Goal: Information Seeking & Learning: Learn about a topic

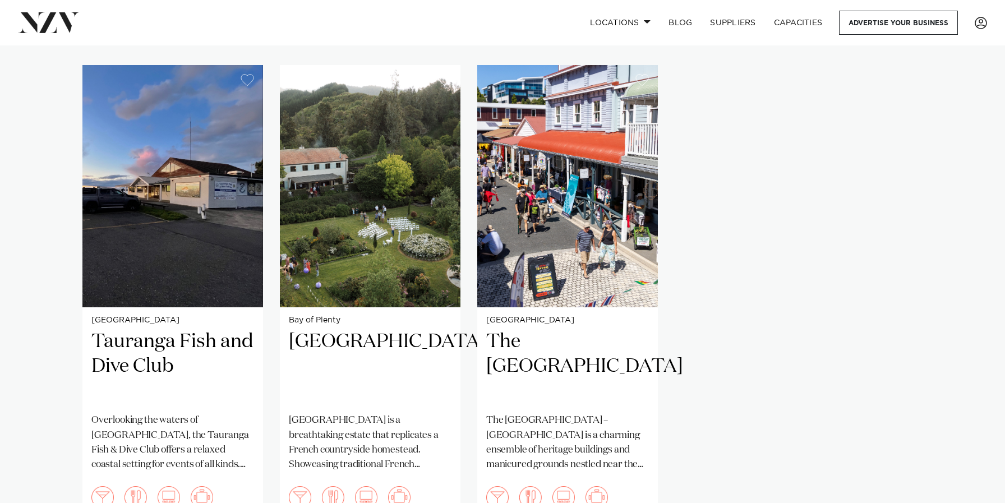
scroll to position [775, 0]
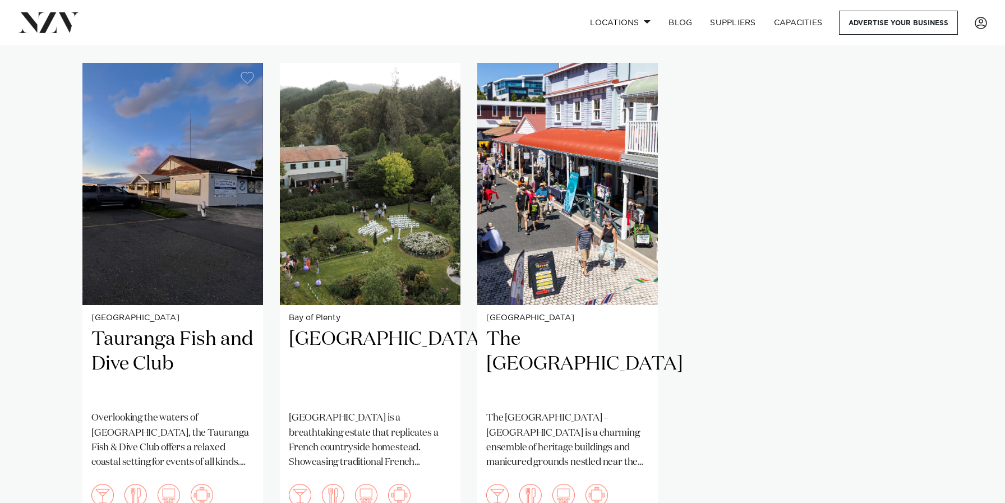
click at [270, 352] on div "Tauranga Tauranga Fish and Dive Club Overlooking the waters of [GEOGRAPHIC_DATA…" at bounding box center [502, 295] width 840 height 464
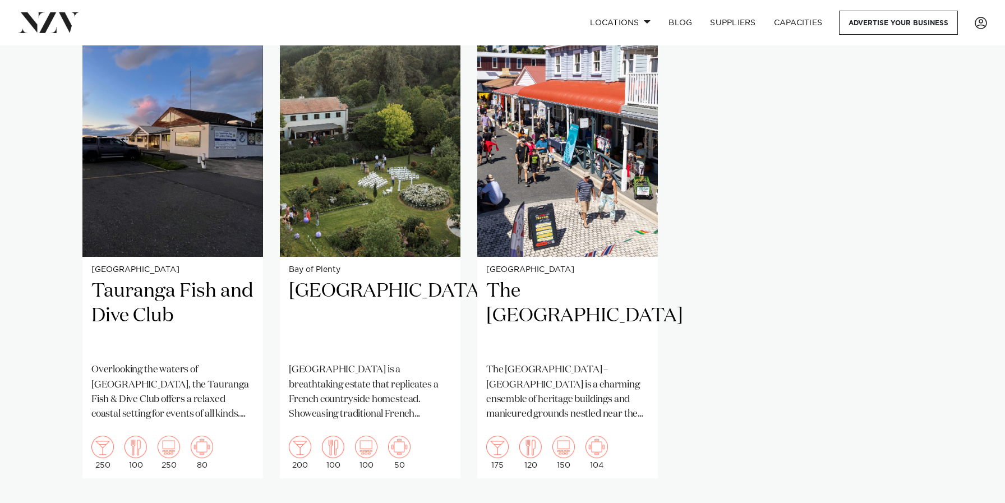
scroll to position [840, 0]
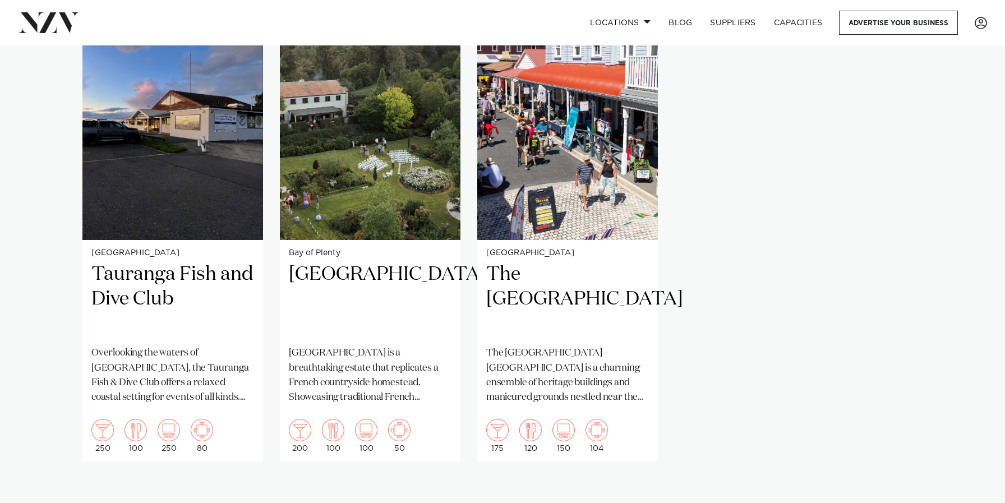
click at [265, 370] on div "Tauranga Tauranga Fish and Dive Club Overlooking the waters of [GEOGRAPHIC_DATA…" at bounding box center [502, 230] width 840 height 464
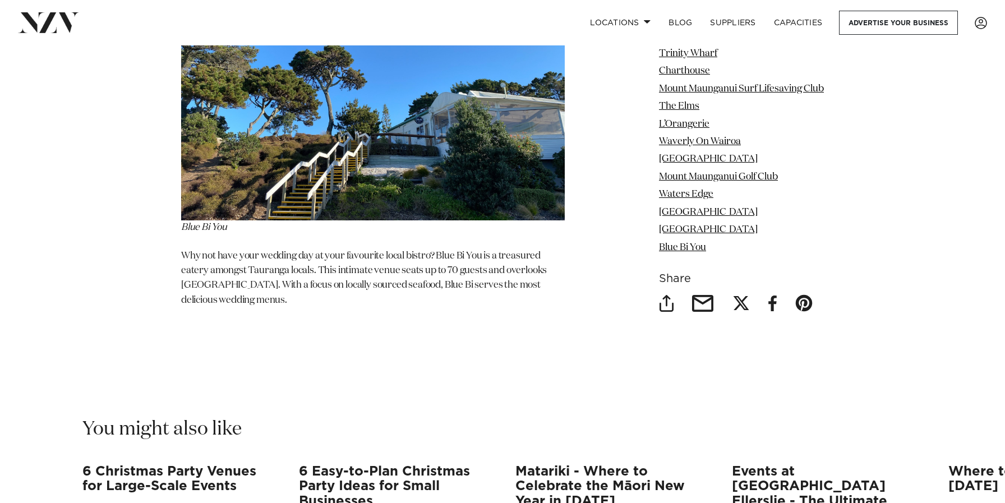
scroll to position [8400, 0]
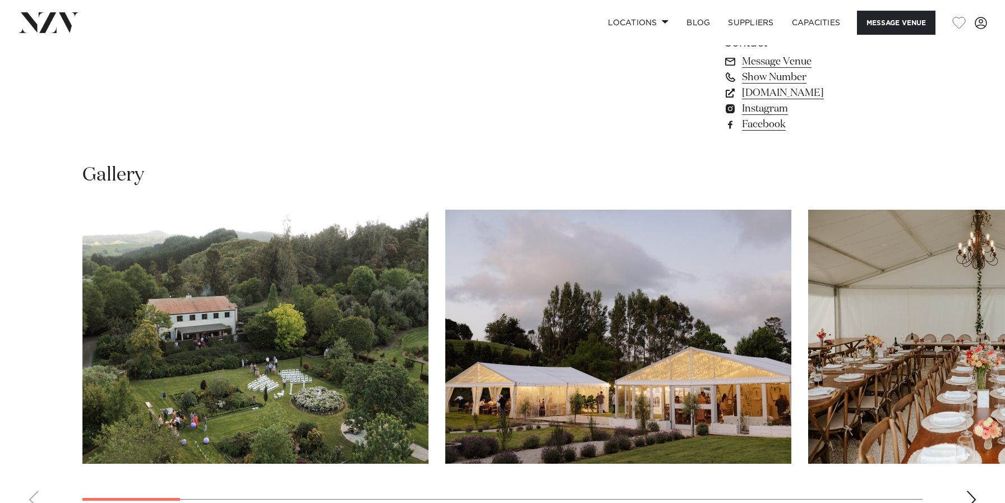
scroll to position [1083, 0]
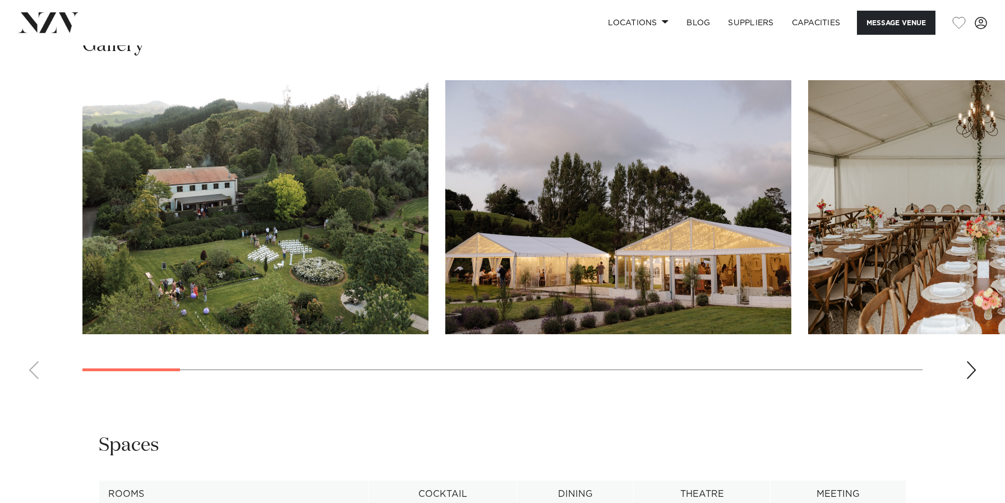
click at [971, 372] on div "Next slide" at bounding box center [971, 370] width 11 height 18
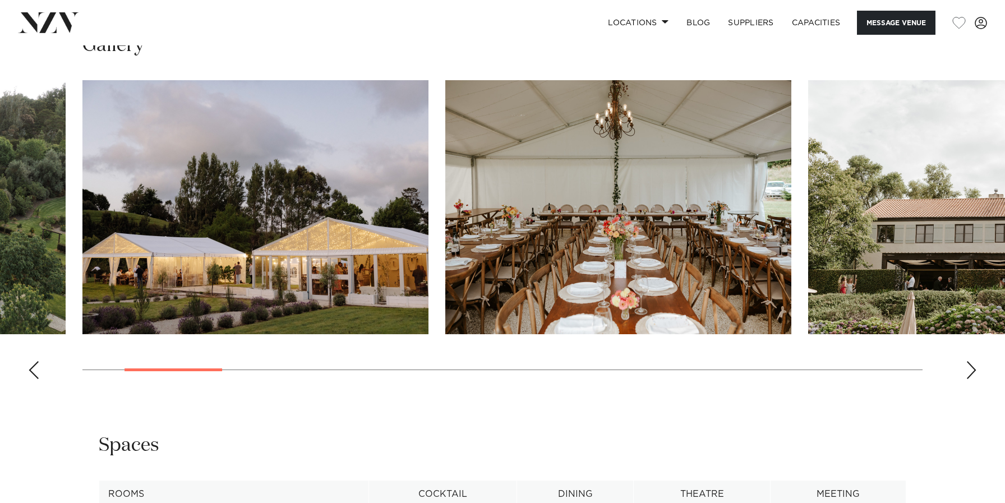
click at [971, 372] on div "Next slide" at bounding box center [971, 370] width 11 height 18
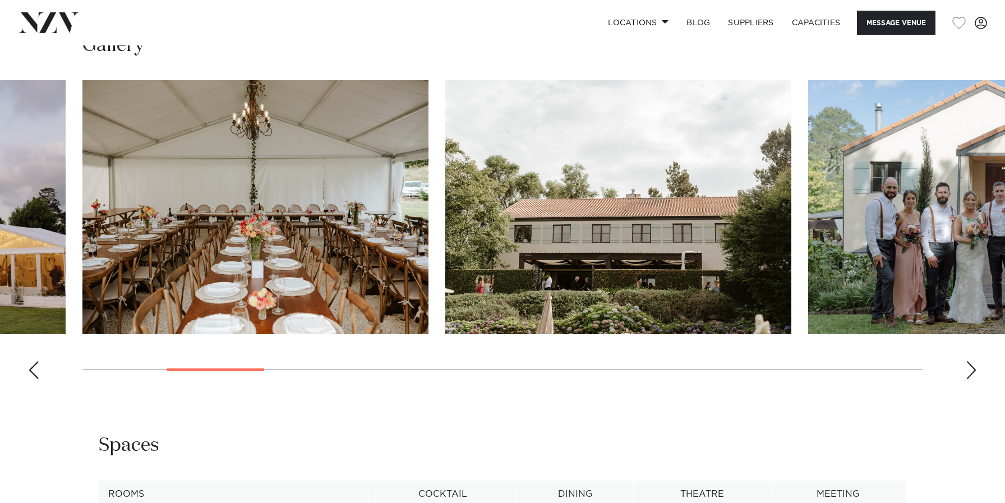
click at [971, 372] on div "Next slide" at bounding box center [971, 370] width 11 height 18
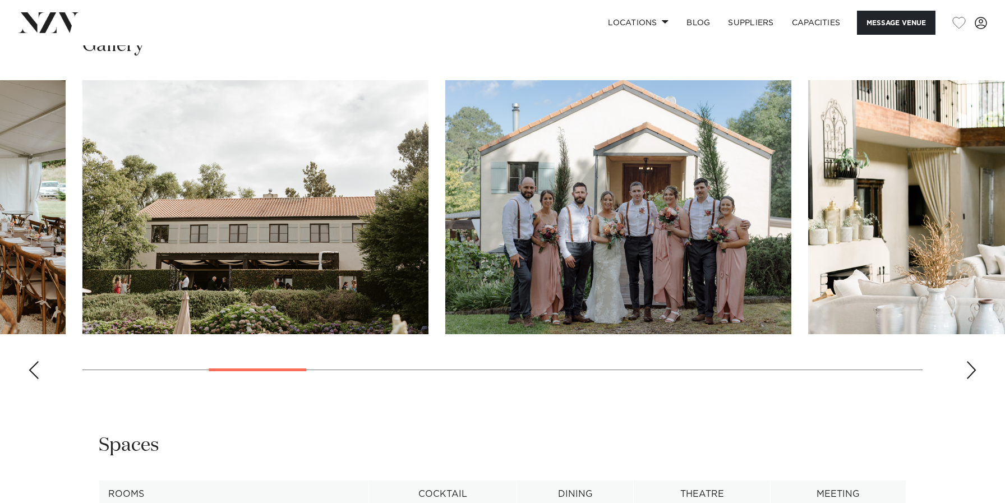
click at [971, 372] on div "Next slide" at bounding box center [971, 370] width 11 height 18
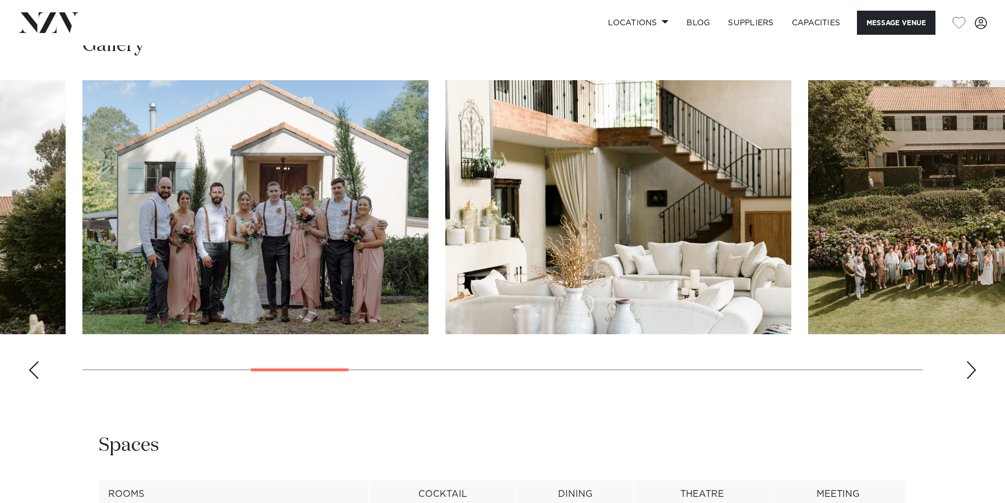
click at [971, 372] on div "Next slide" at bounding box center [971, 370] width 11 height 18
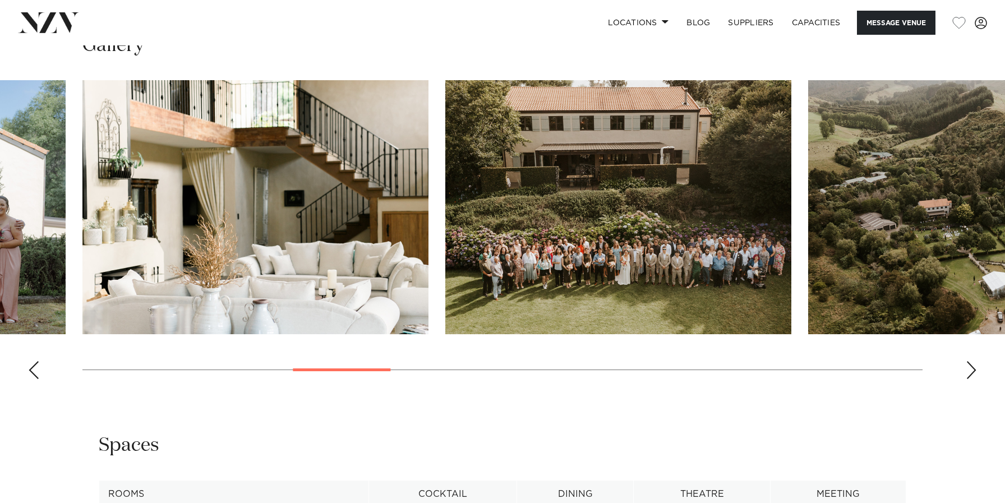
click at [971, 372] on div "Next slide" at bounding box center [971, 370] width 11 height 18
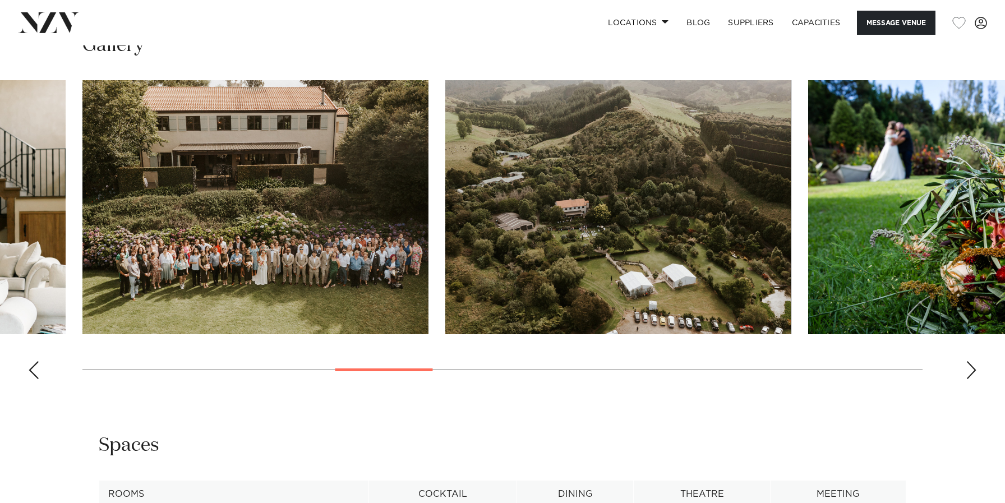
click at [971, 372] on div "Next slide" at bounding box center [971, 370] width 11 height 18
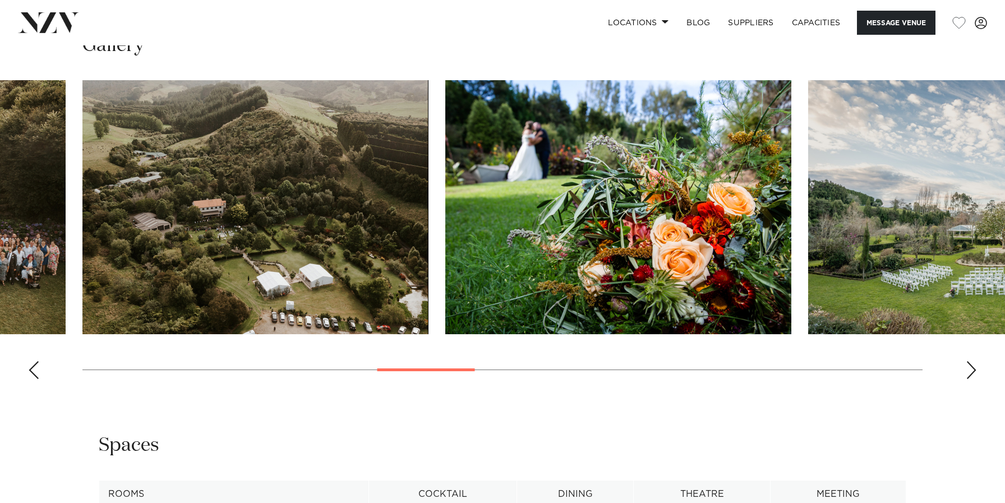
click at [971, 372] on div "Next slide" at bounding box center [971, 370] width 11 height 18
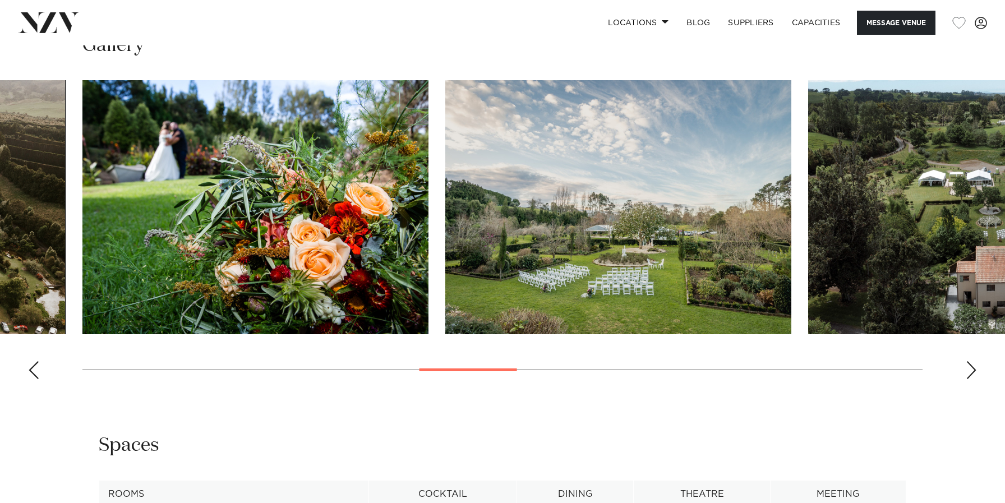
click at [971, 372] on div "Next slide" at bounding box center [971, 370] width 11 height 18
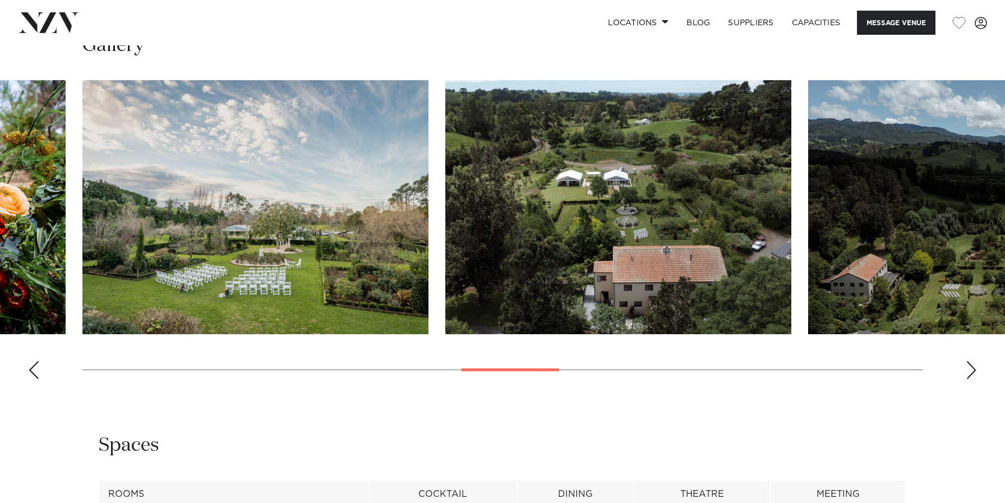
click at [971, 372] on div "Next slide" at bounding box center [971, 370] width 11 height 18
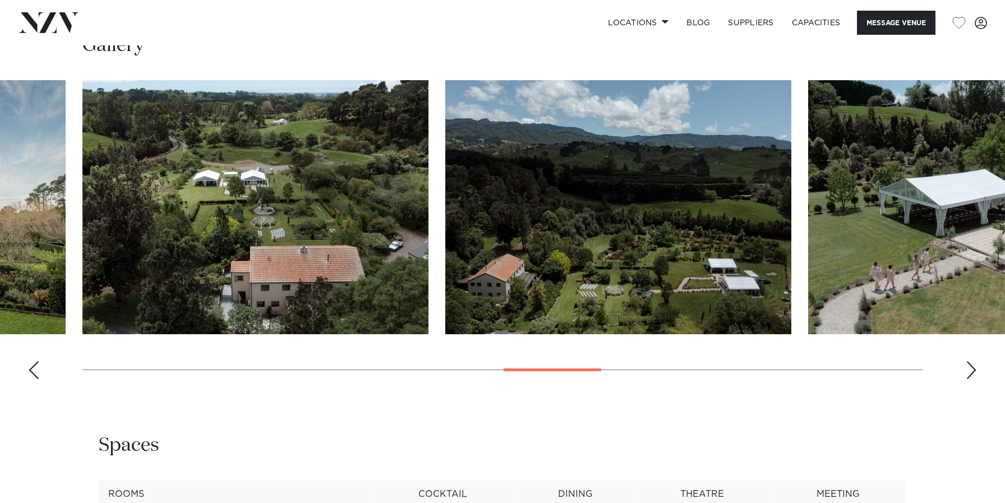
click at [971, 372] on div "Next slide" at bounding box center [971, 370] width 11 height 18
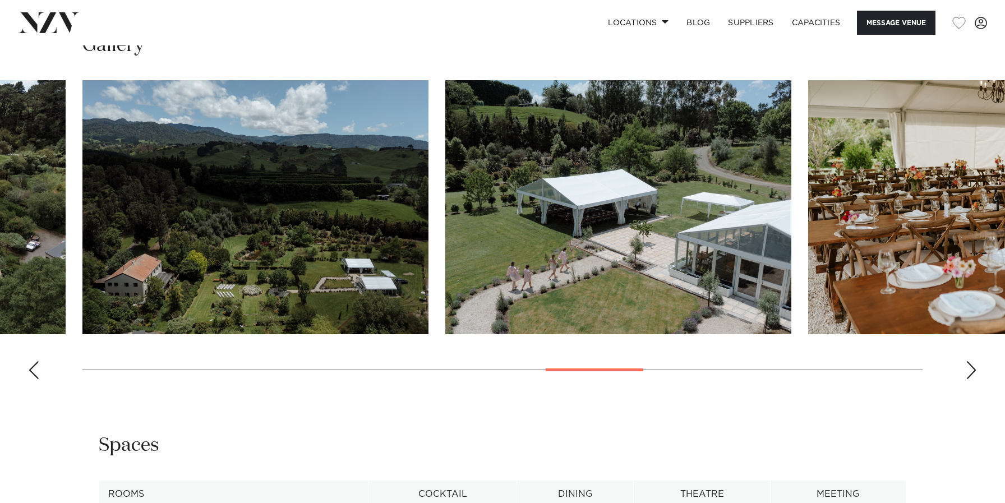
click at [971, 372] on div "Next slide" at bounding box center [971, 370] width 11 height 18
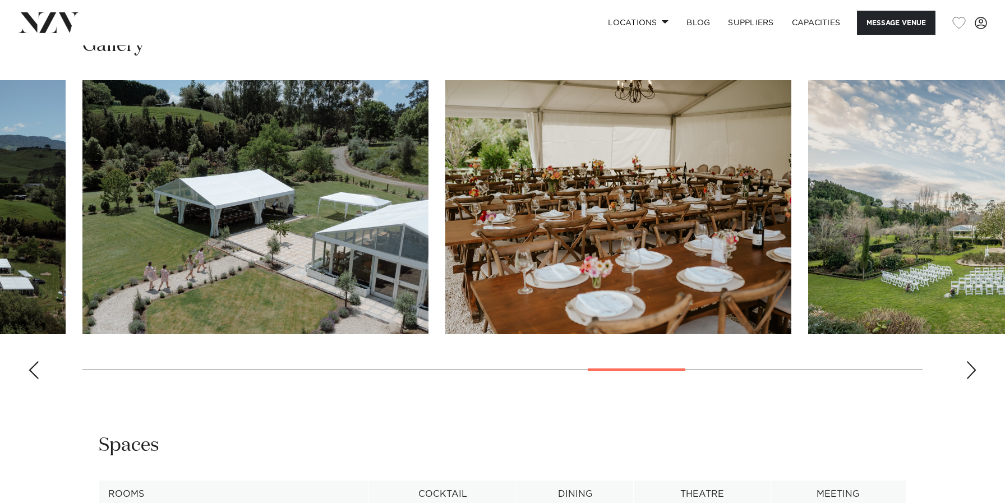
click at [971, 372] on div "Next slide" at bounding box center [971, 370] width 11 height 18
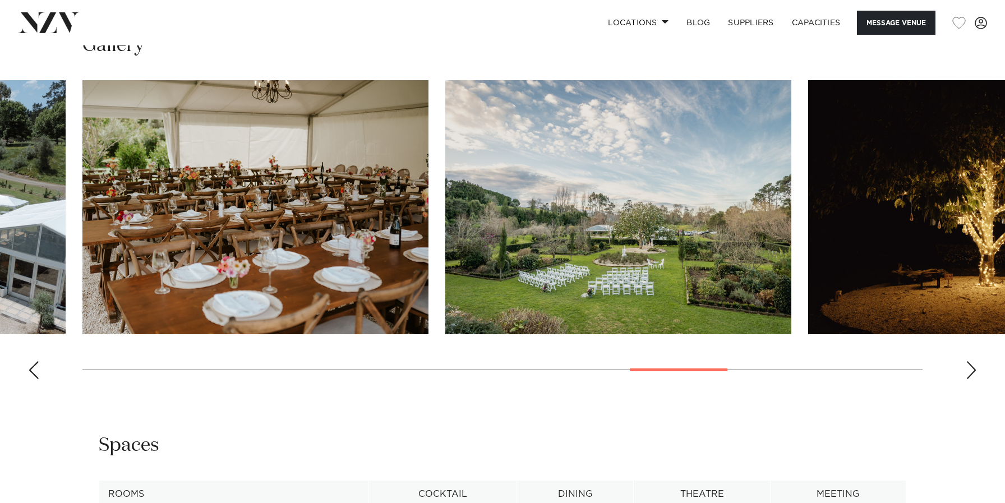
click at [971, 372] on div "Next slide" at bounding box center [971, 370] width 11 height 18
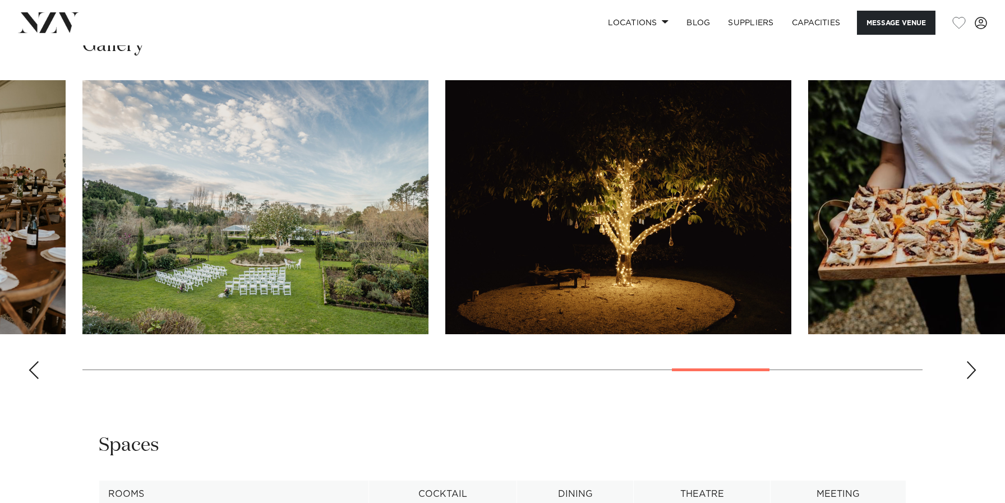
click at [971, 372] on div "Next slide" at bounding box center [971, 370] width 11 height 18
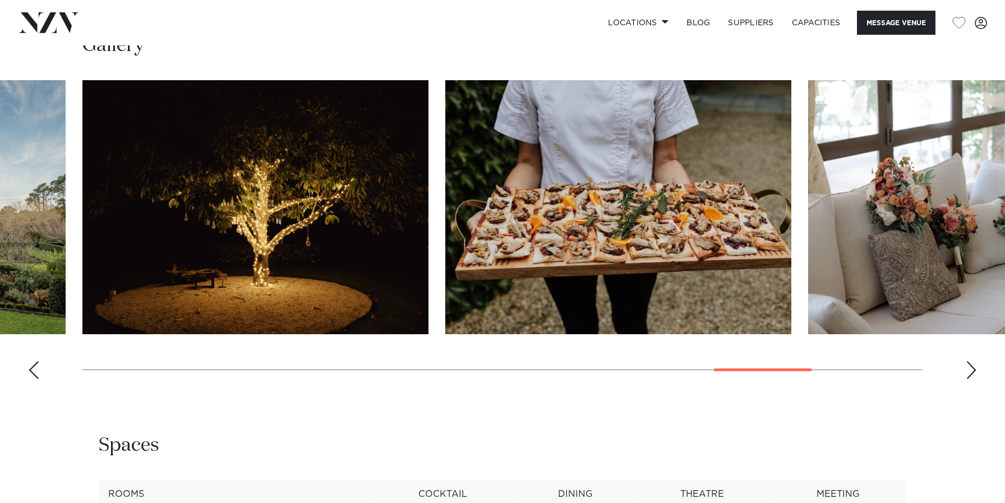
click at [971, 372] on div "Next slide" at bounding box center [971, 370] width 11 height 18
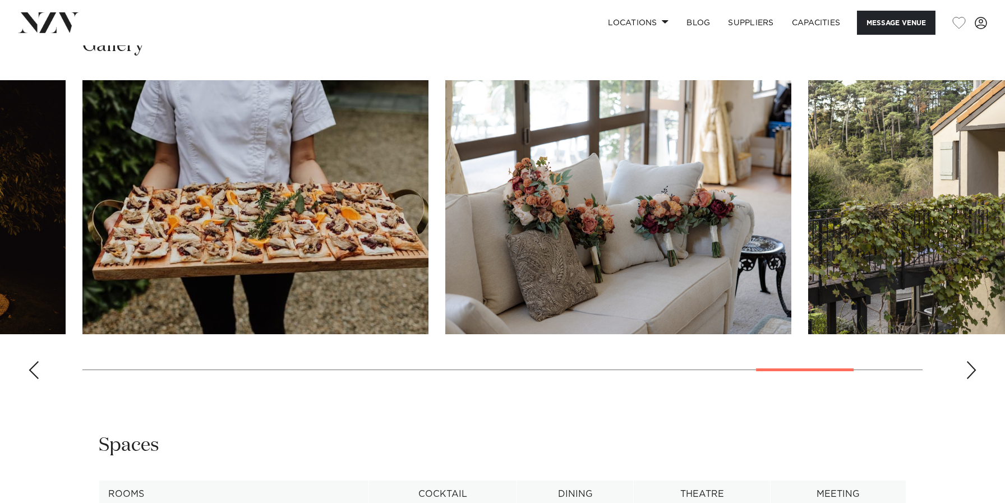
click at [971, 372] on div "Next slide" at bounding box center [971, 370] width 11 height 18
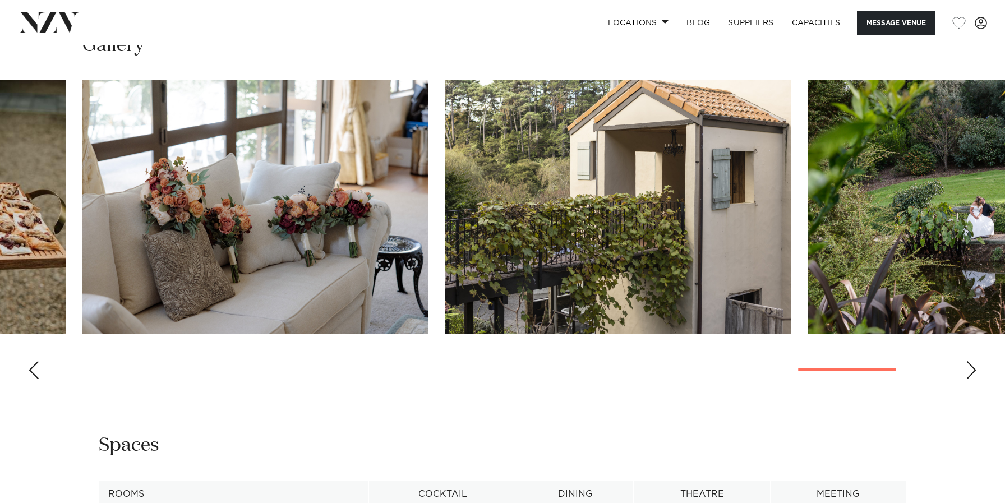
click at [971, 372] on div "Next slide" at bounding box center [971, 370] width 11 height 18
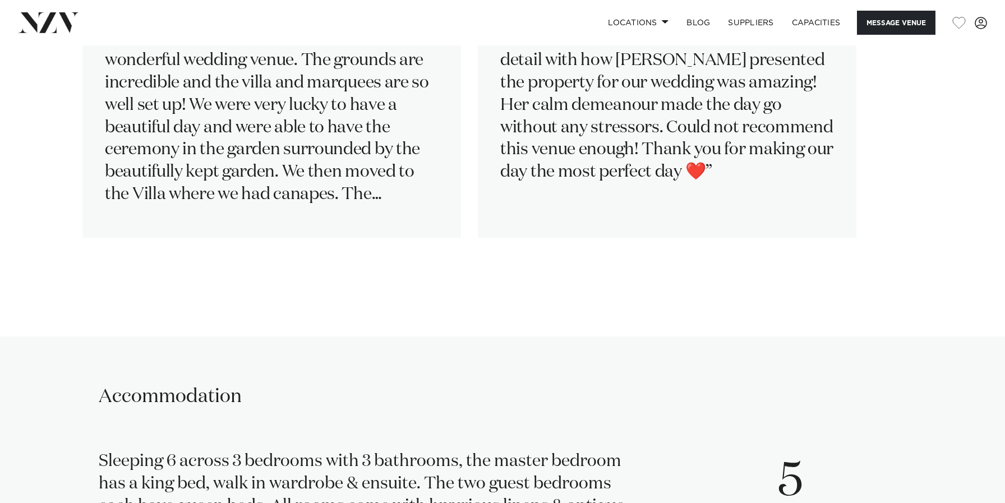
scroll to position [1849, 0]
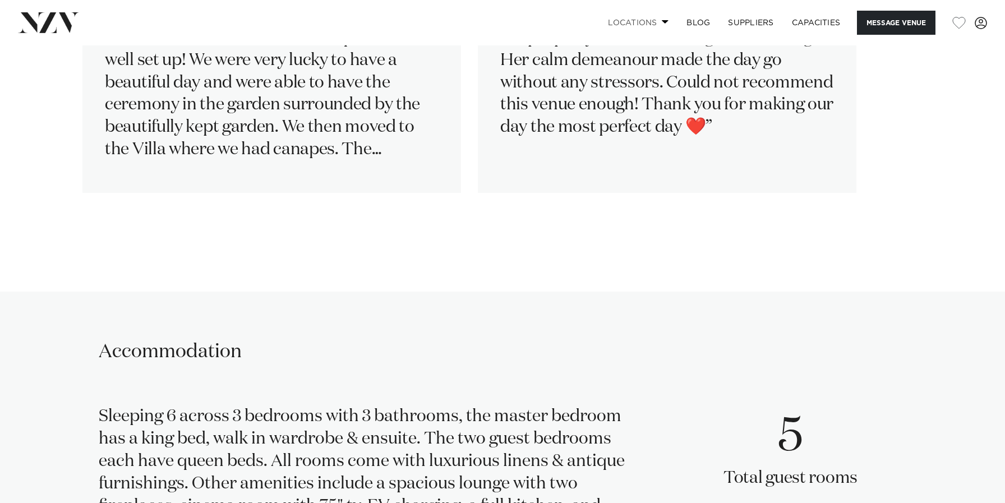
click at [655, 25] on link "Locations" at bounding box center [638, 23] width 79 height 24
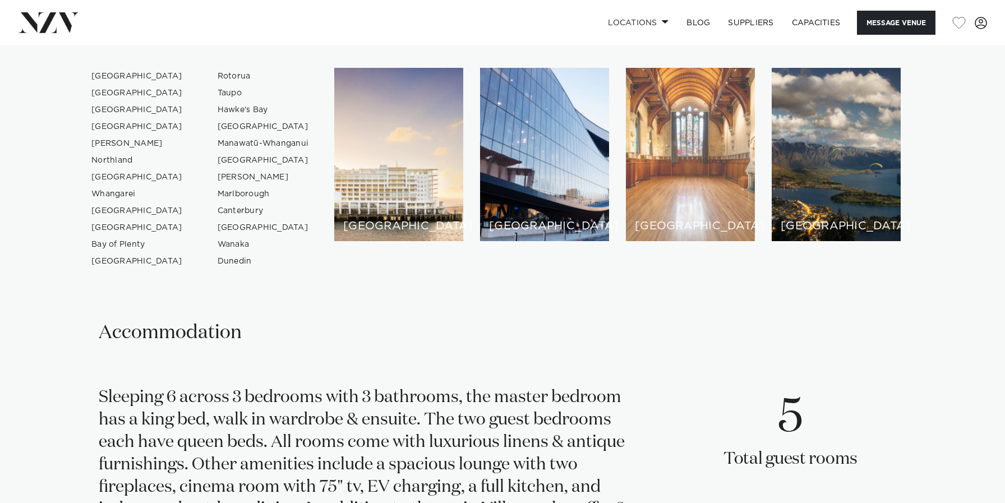
scroll to position [1870, 0]
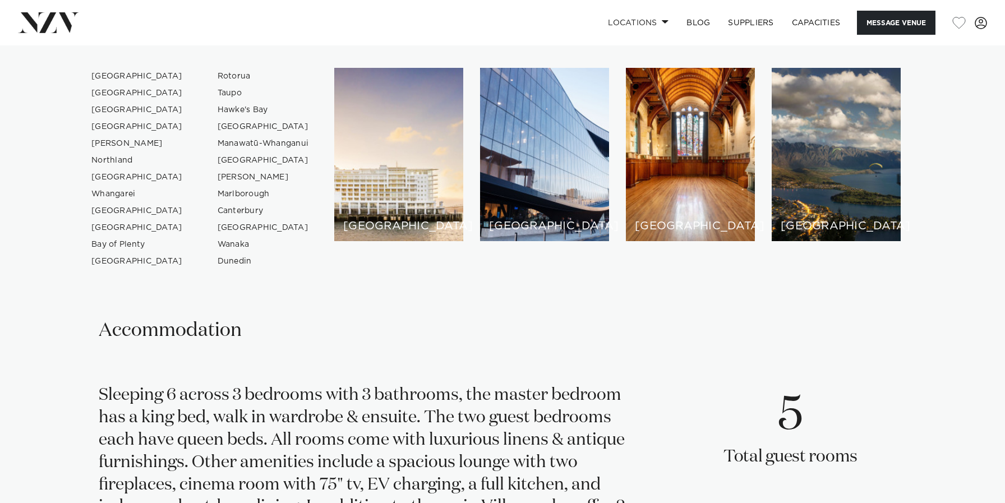
click at [354, 328] on div "Accommodation" at bounding box center [503, 340] width 808 height 44
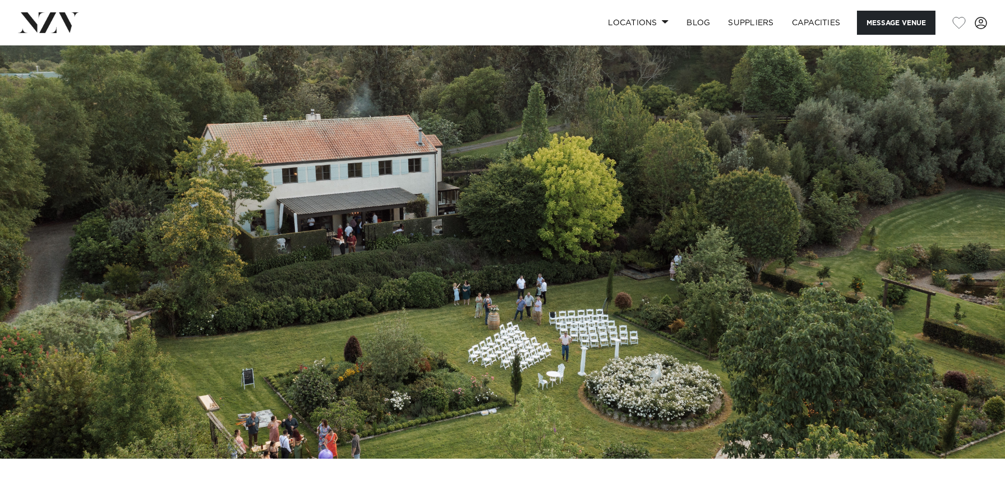
scroll to position [0, 0]
